Goal: Transaction & Acquisition: Purchase product/service

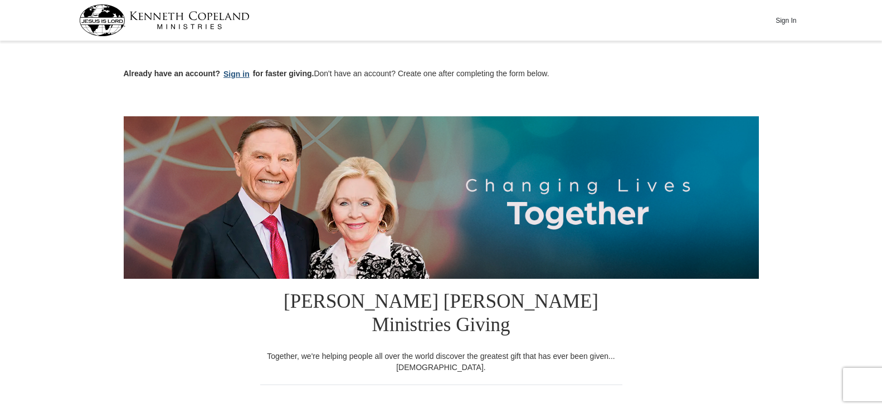
click at [246, 77] on button "Sign in" at bounding box center [236, 74] width 33 height 13
click at [785, 22] on button "Sign In" at bounding box center [785, 20] width 33 height 17
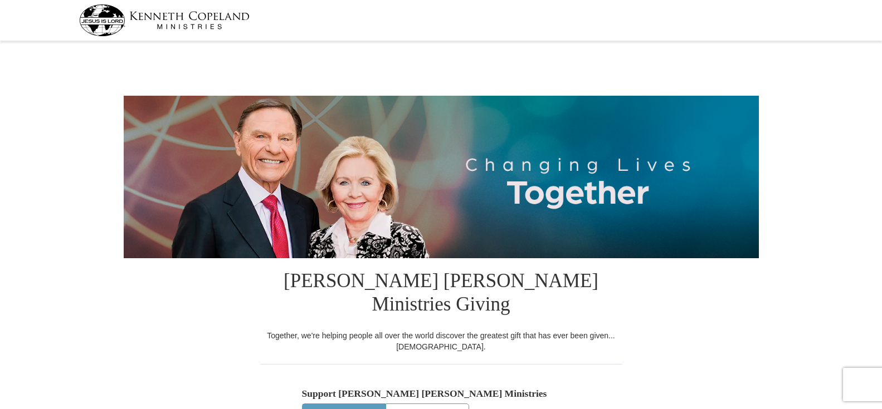
select select "KY"
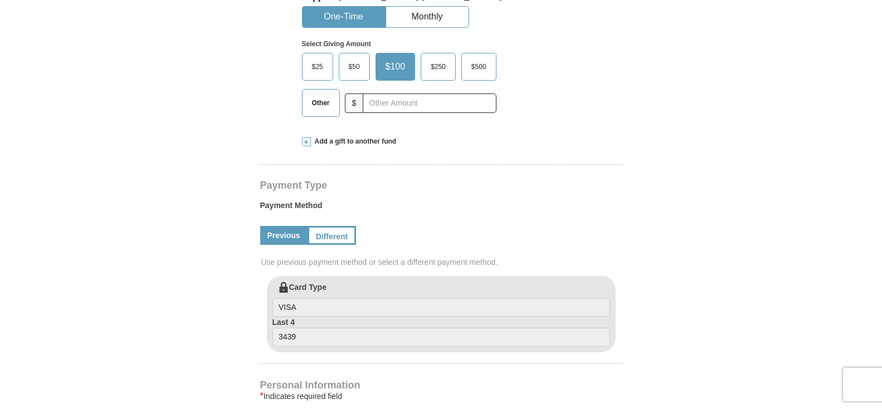
scroll to position [341, 0]
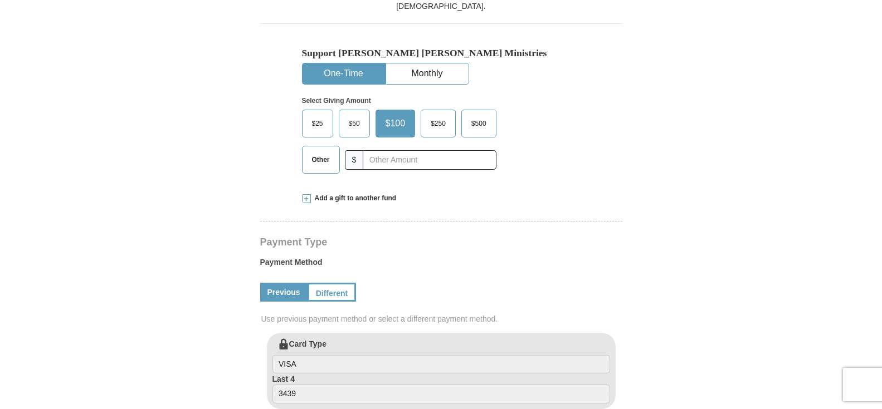
click at [367, 110] on label "$50" at bounding box center [354, 123] width 30 height 27
click at [0, 0] on input "$50" at bounding box center [0, 0] width 0 height 0
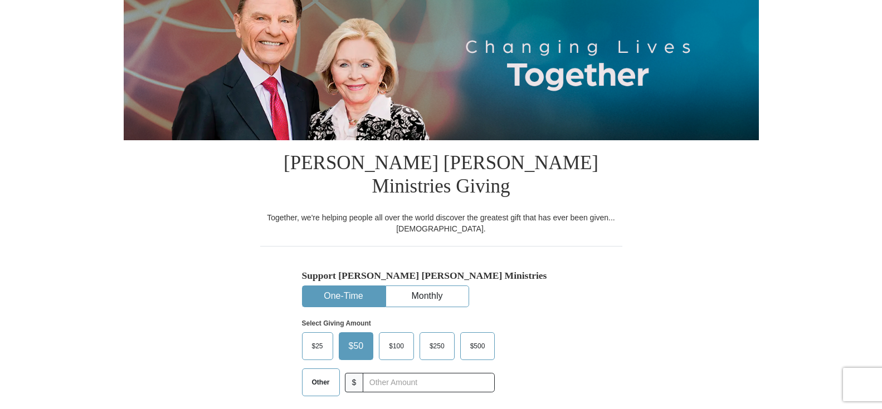
scroll to position [0, 0]
